Goal: Transaction & Acquisition: Purchase product/service

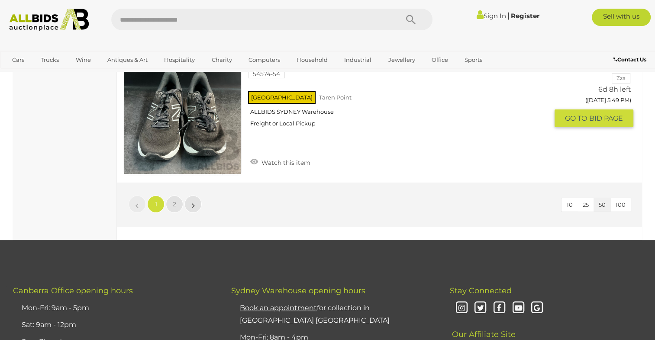
scroll to position [6792, 0]
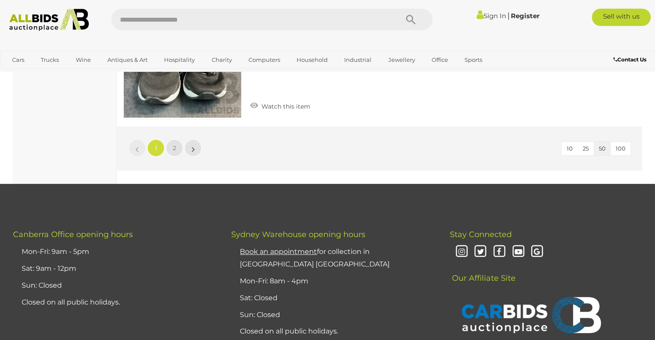
click at [193, 25] on input "text" at bounding box center [250, 20] width 278 height 22
type input "*****"
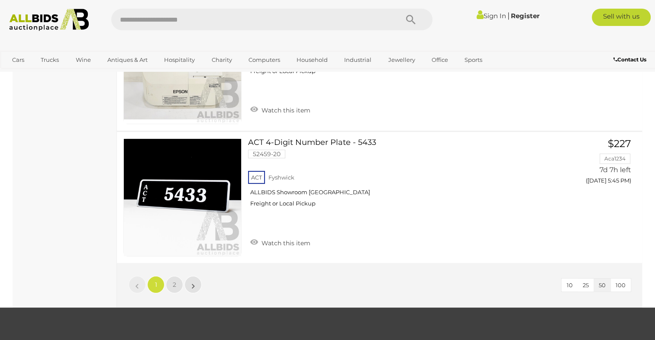
scroll to position [6662, 0]
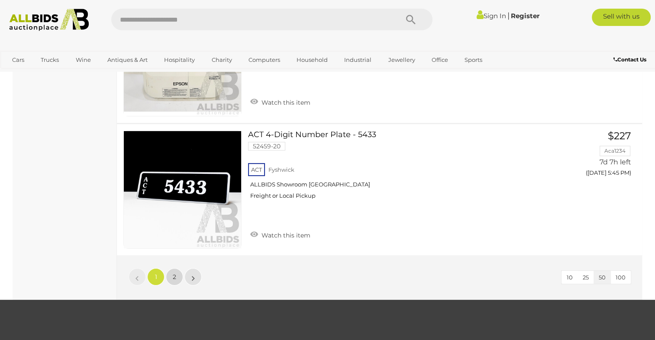
click at [178, 268] on link "2" at bounding box center [174, 276] width 17 height 17
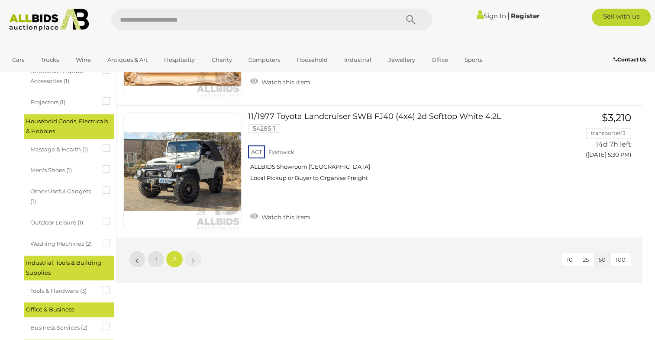
scroll to position [562, 0]
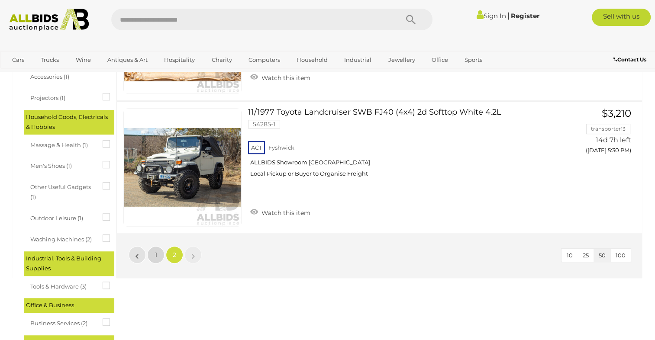
click at [155, 253] on span "1" at bounding box center [156, 255] width 2 height 8
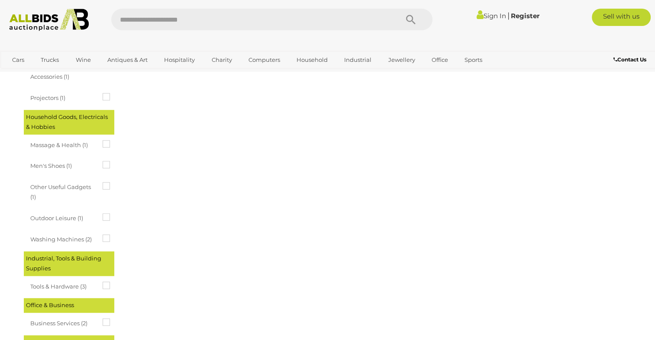
scroll to position [0, 0]
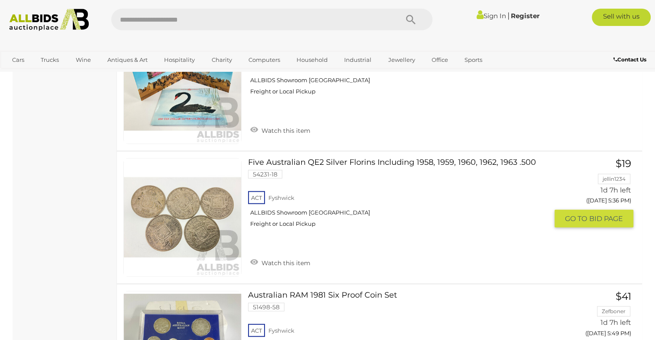
scroll to position [2163, 0]
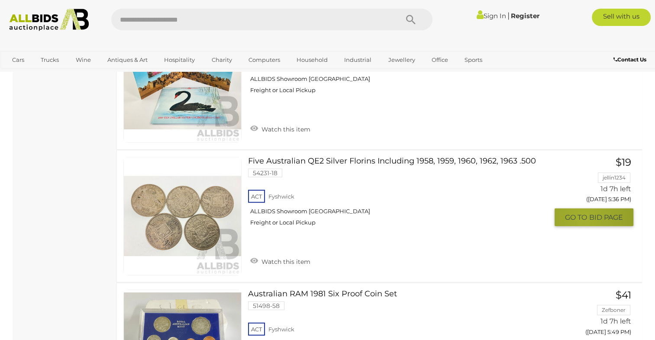
click at [583, 213] on span "GO TO" at bounding box center [577, 217] width 24 height 9
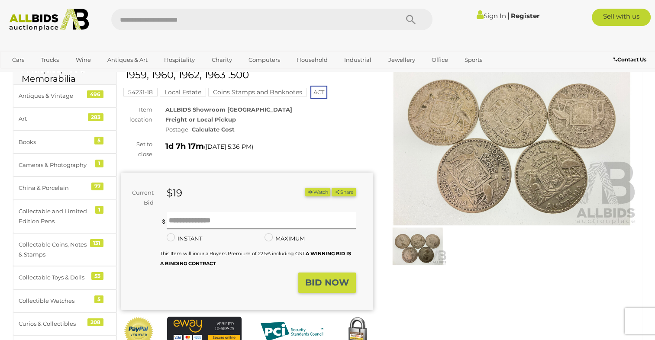
scroll to position [43, 0]
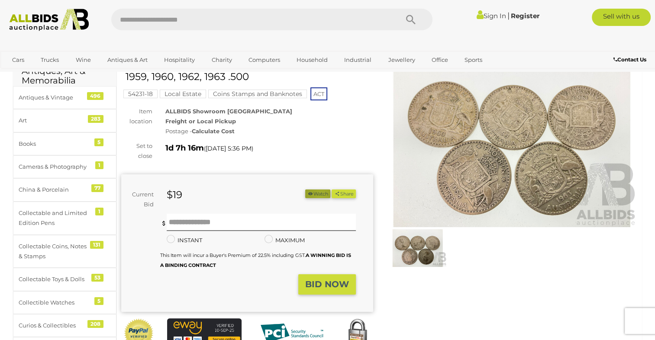
click at [317, 195] on button "Watch" at bounding box center [317, 193] width 25 height 9
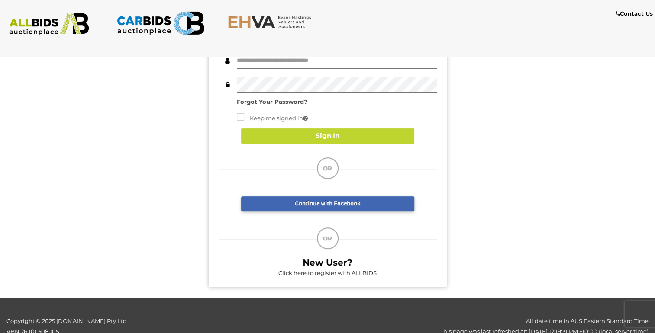
scroll to position [100, 0]
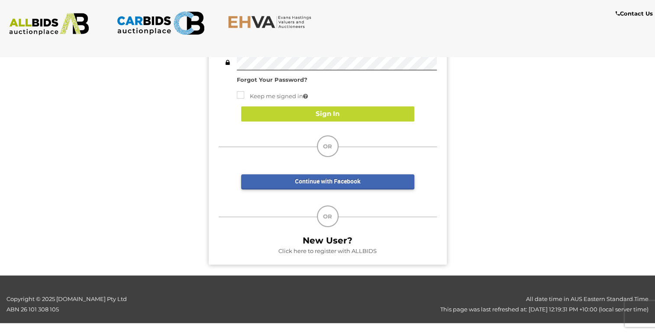
click at [357, 248] on link "Click here to register with ALLBIDS" at bounding box center [327, 250] width 98 height 7
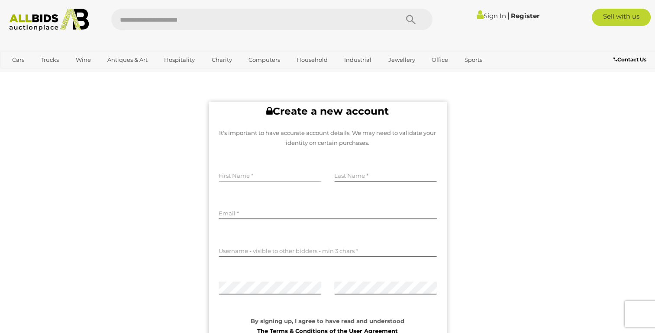
click at [250, 176] on input "text" at bounding box center [269, 175] width 103 height 13
type input "*****"
type input "*********"
type input "**********"
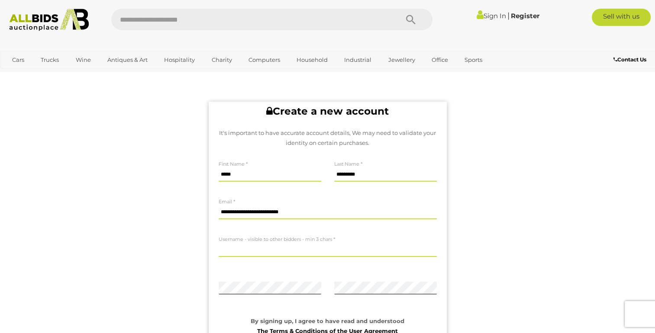
click at [251, 250] on input "text" at bounding box center [327, 250] width 218 height 13
type input "**********"
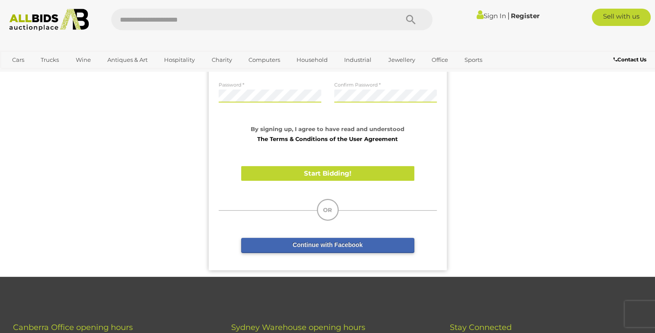
scroll to position [216, 0]
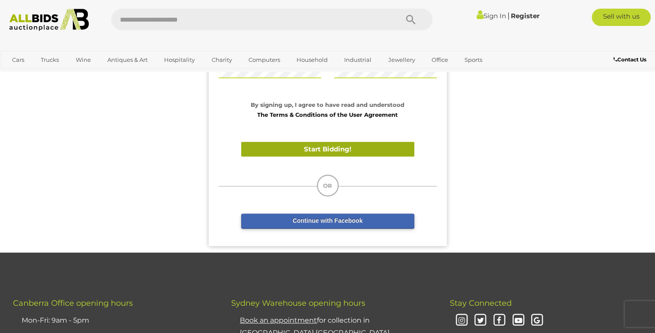
click at [322, 152] on button "Start Bidding!" at bounding box center [327, 149] width 173 height 15
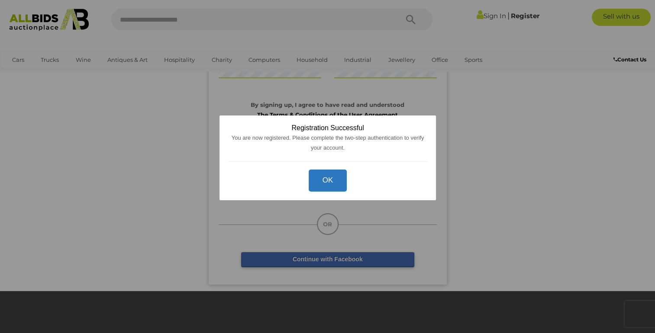
click at [331, 183] on button "OK" at bounding box center [327, 181] width 39 height 22
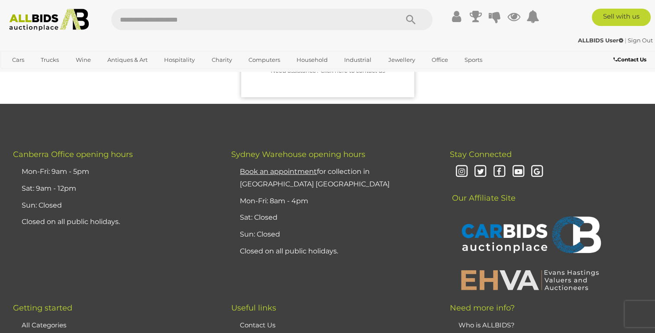
scroll to position [0, 0]
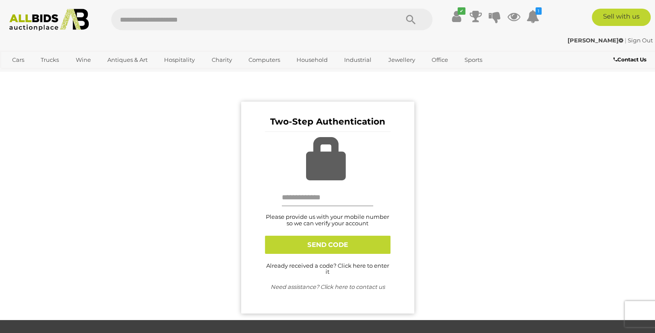
click at [327, 201] on input "text" at bounding box center [328, 197] width 92 height 17
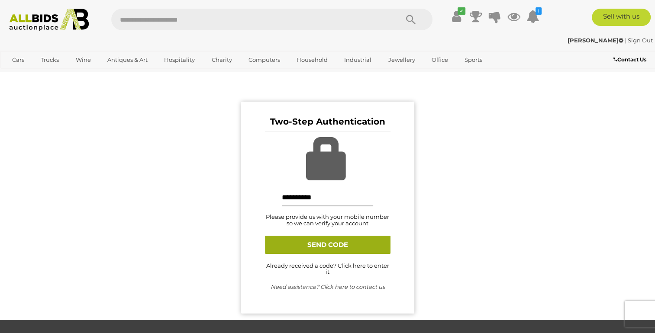
type input "**********"
click at [318, 247] on button "SEND CODE" at bounding box center [327, 245] width 125 height 18
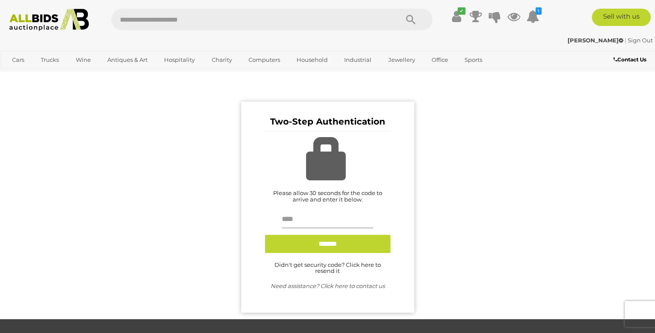
click at [295, 220] on input "text" at bounding box center [328, 219] width 92 height 17
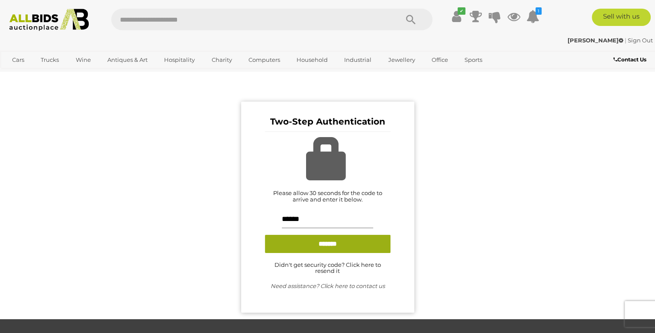
type input "******"
click at [302, 245] on input "*******" at bounding box center [327, 244] width 125 height 18
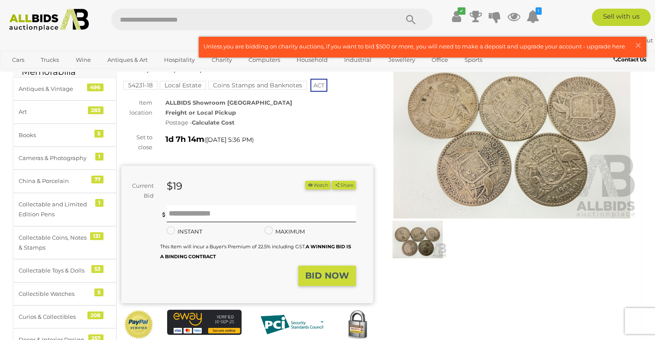
scroll to position [43, 0]
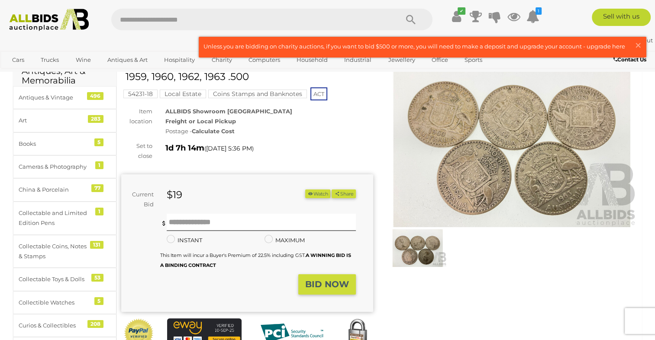
click at [318, 192] on button "Watch" at bounding box center [317, 193] width 25 height 9
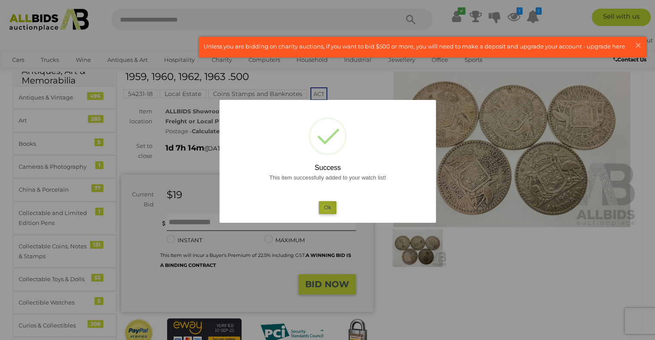
click at [325, 209] on button "Ok" at bounding box center [327, 207] width 18 height 13
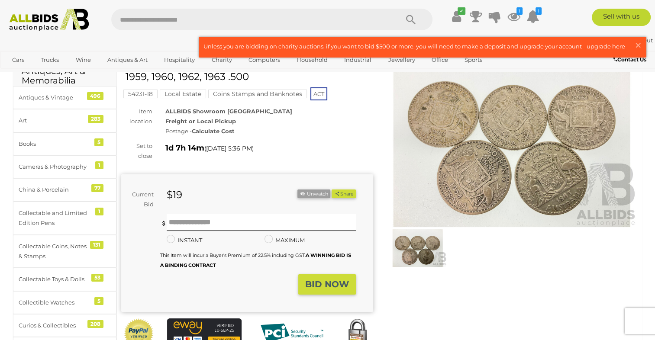
click at [260, 95] on mark "Coins Stamps and Banknotes" at bounding box center [257, 94] width 99 height 9
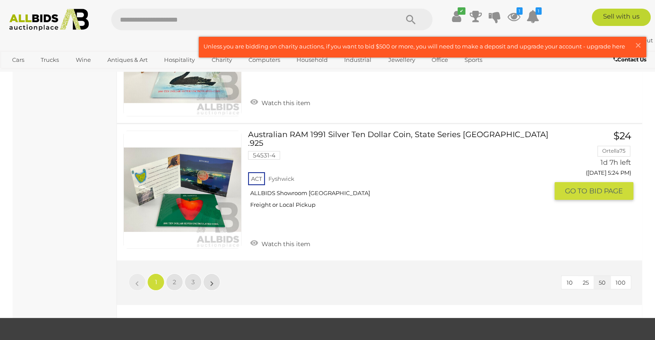
scroll to position [6662, 0]
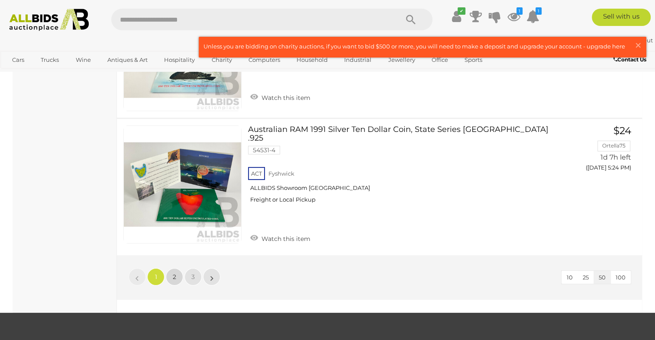
click at [177, 268] on link "2" at bounding box center [174, 276] width 17 height 17
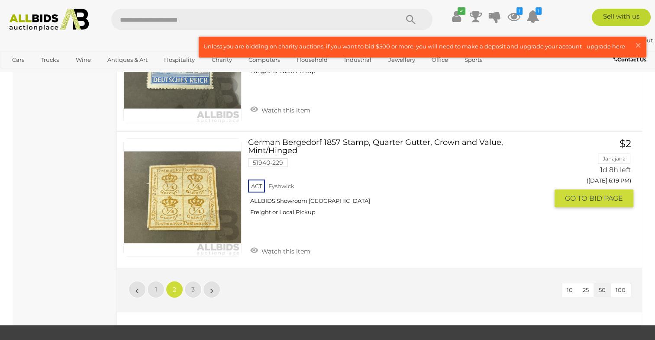
scroll to position [6683, 0]
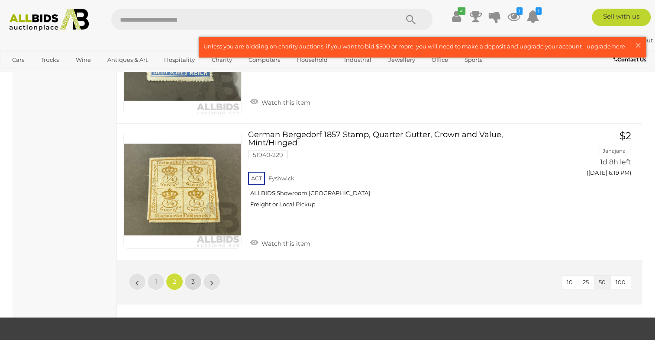
click at [191, 278] on span "3" at bounding box center [192, 282] width 3 height 8
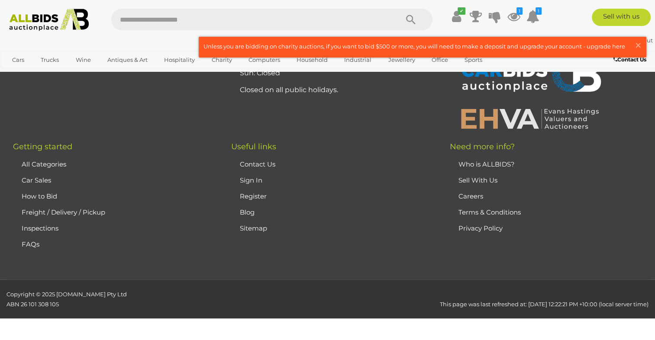
scroll to position [44, 0]
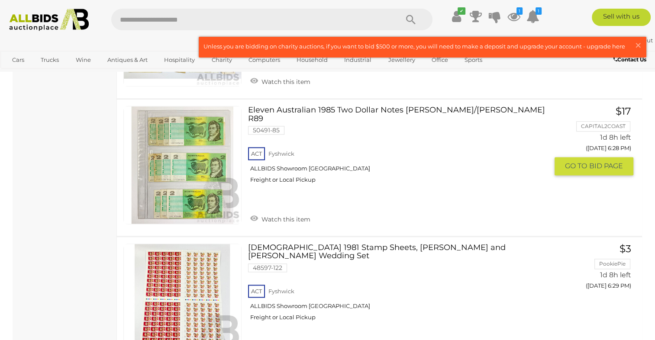
scroll to position [1126, 0]
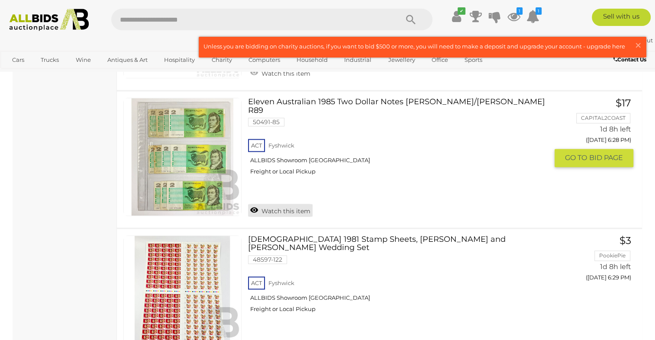
click at [285, 204] on link "Watch this item" at bounding box center [280, 210] width 64 height 13
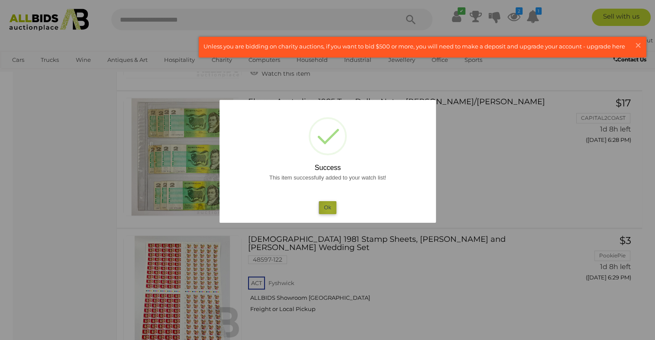
click at [329, 209] on button "Ok" at bounding box center [327, 207] width 18 height 13
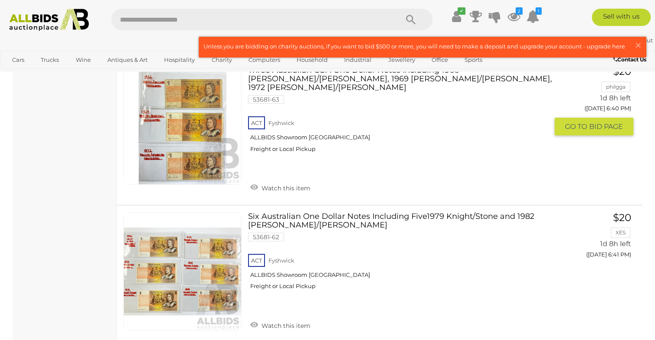
scroll to position [2813, 0]
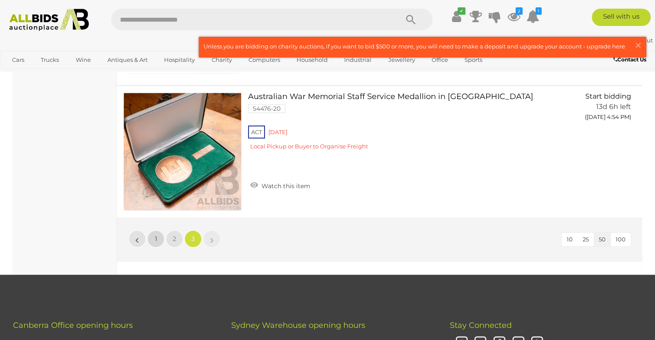
click at [160, 230] on link "1" at bounding box center [155, 238] width 17 height 17
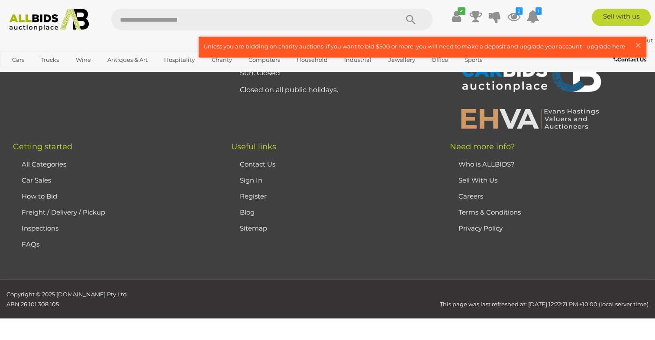
scroll to position [44, 0]
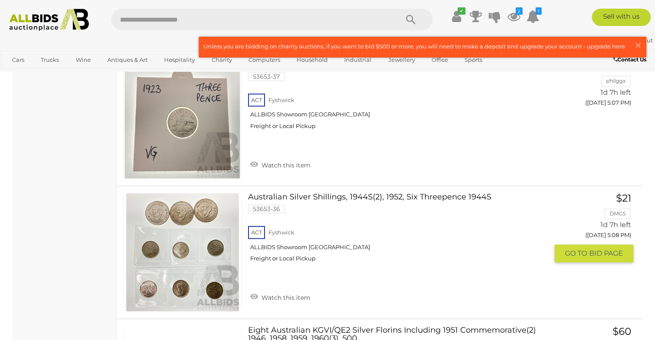
scroll to position [4587, 0]
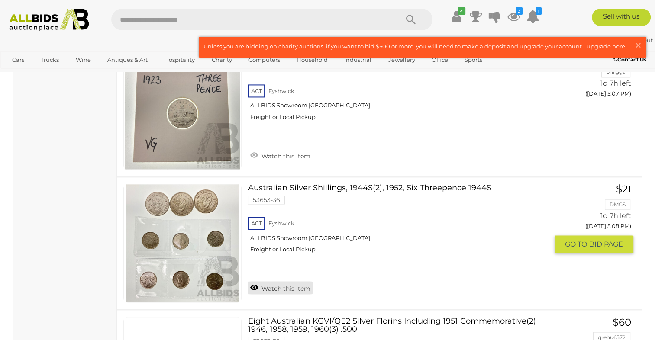
click at [283, 281] on link "Watch this item" at bounding box center [280, 287] width 64 height 13
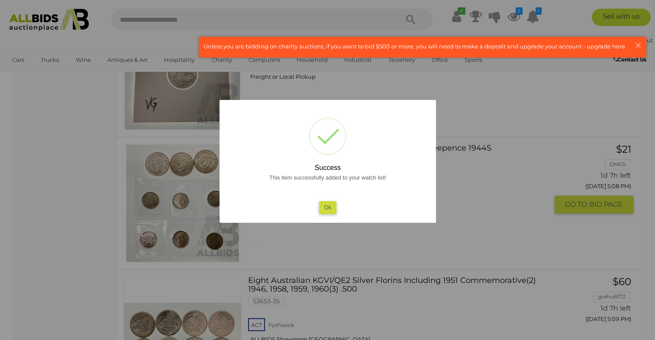
click at [325, 209] on button "Ok" at bounding box center [327, 207] width 18 height 13
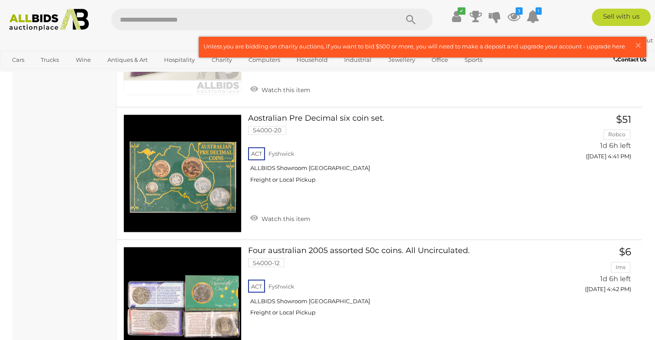
scroll to position [1384, 0]
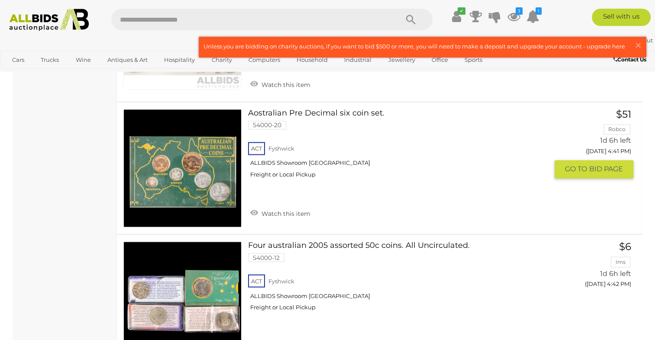
click at [293, 206] on link "Watch this item" at bounding box center [280, 212] width 64 height 13
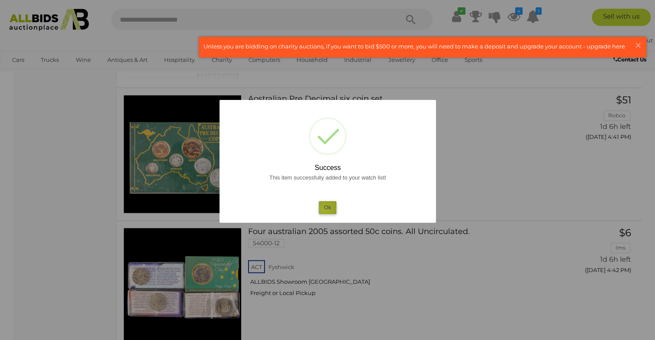
click at [324, 210] on button "Ok" at bounding box center [327, 207] width 18 height 13
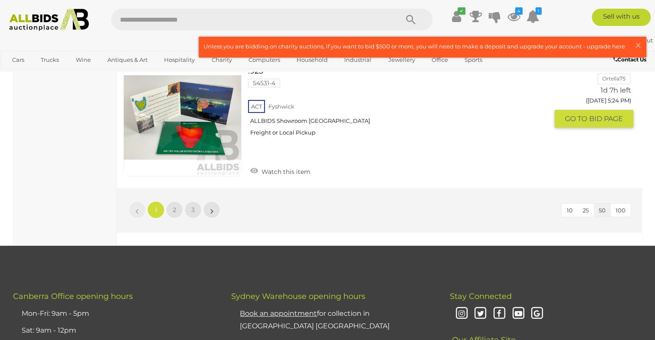
scroll to position [6749, 0]
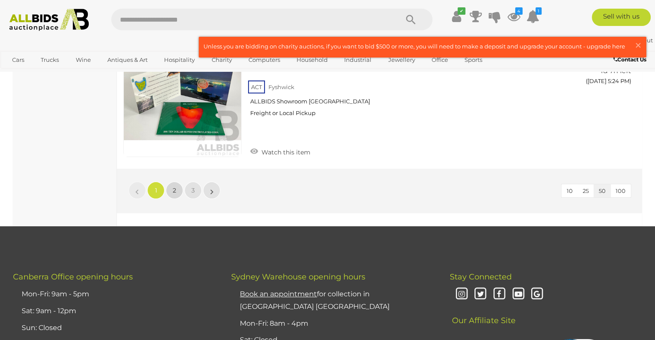
click at [171, 182] on link "2" at bounding box center [174, 190] width 17 height 17
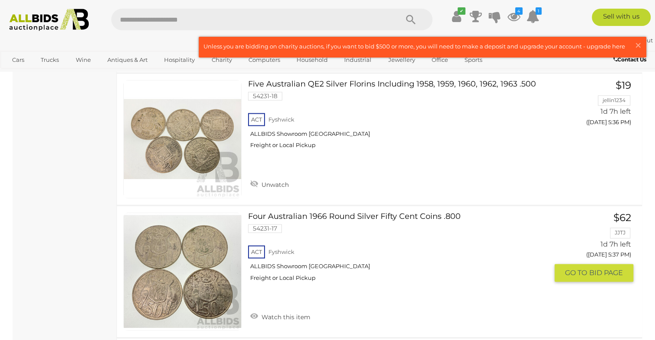
scroll to position [1319, 0]
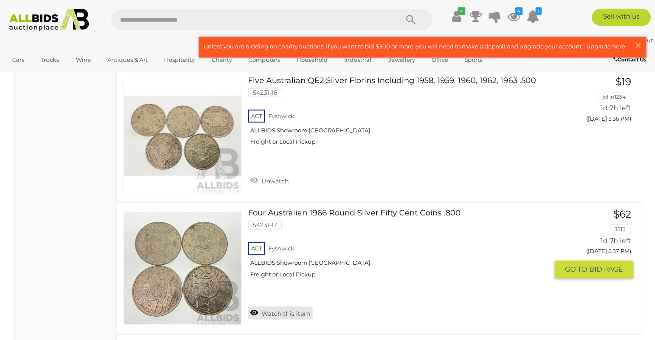
click at [279, 306] on link "Watch this item" at bounding box center [280, 312] width 64 height 13
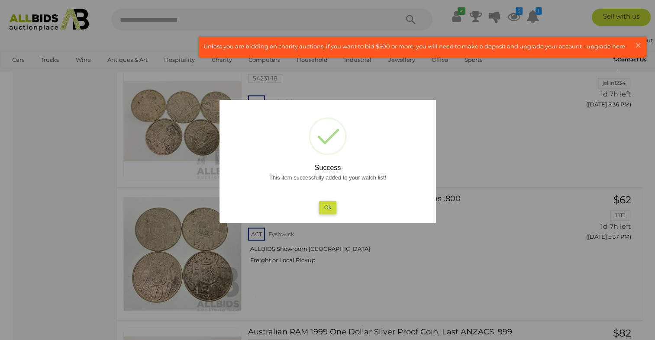
click at [325, 207] on button "Ok" at bounding box center [327, 207] width 18 height 13
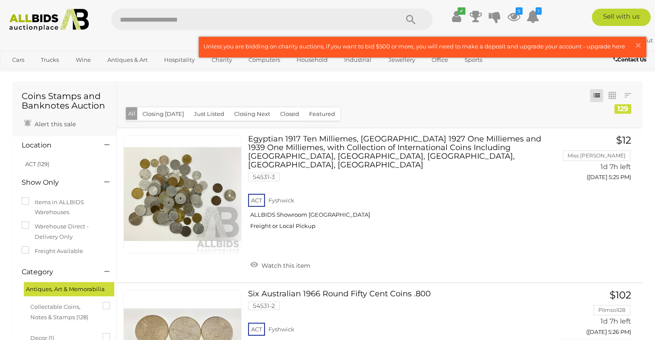
scroll to position [0, 0]
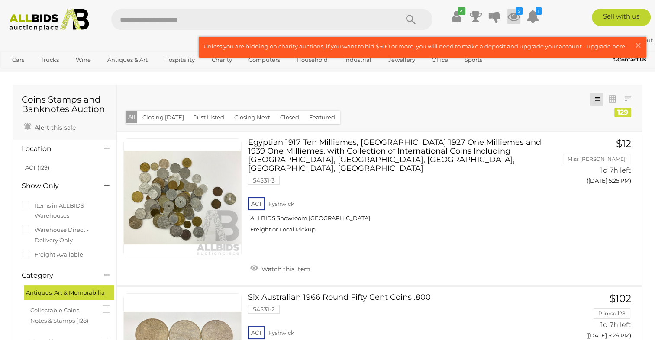
click at [511, 16] on icon at bounding box center [513, 17] width 13 height 16
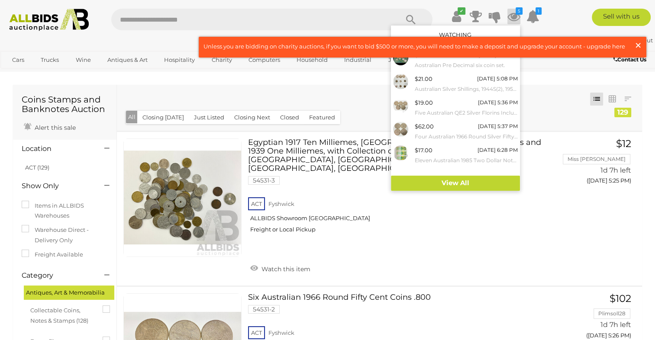
click at [637, 44] on span "×" at bounding box center [638, 45] width 8 height 17
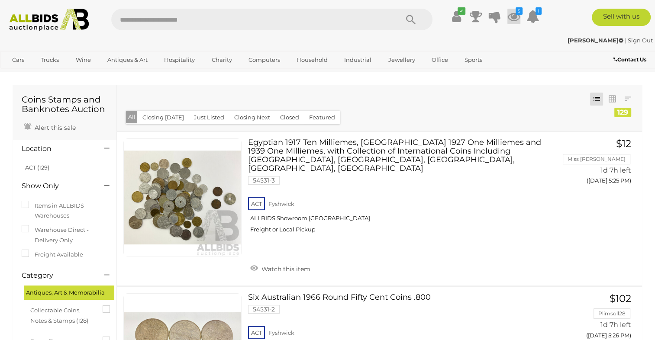
click at [517, 17] on icon at bounding box center [513, 17] width 13 height 16
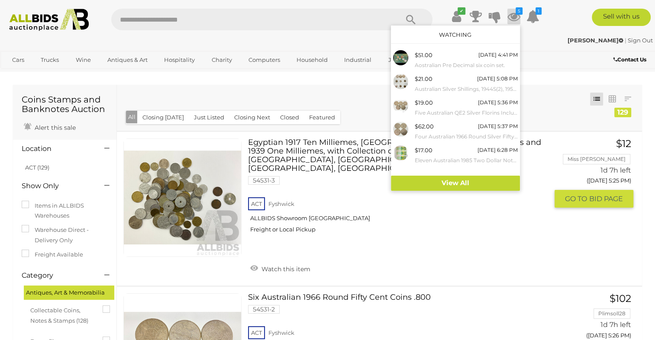
click at [438, 240] on div "ACT Fyshwick ALLBIDS Showroom Fyshwick Freight or Local Pickup" at bounding box center [398, 218] width 300 height 45
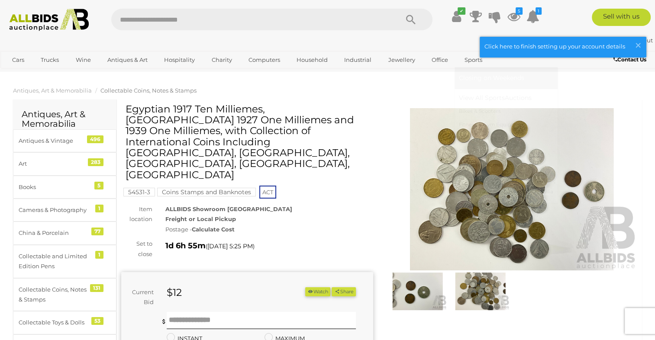
click at [479, 167] on link "Outdoor Recreation" at bounding box center [506, 164] width 94 height 13
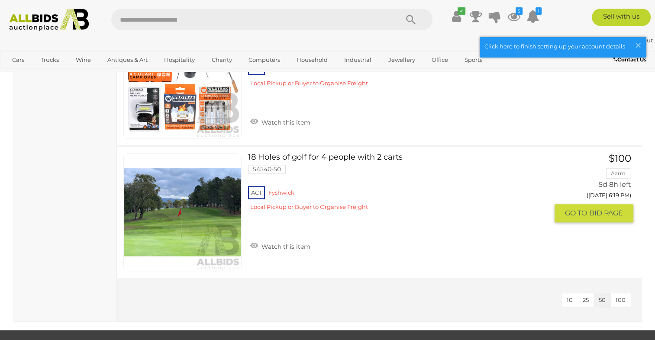
scroll to position [822, 0]
